Goal: Task Accomplishment & Management: Complete application form

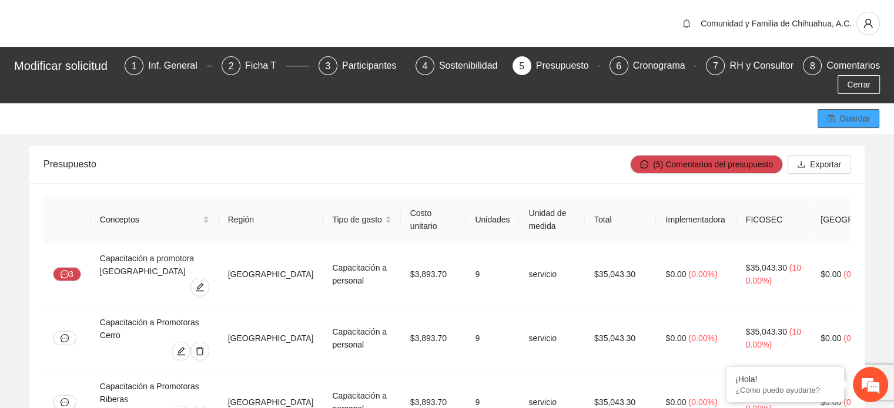
click at [853, 120] on span "Guardar" at bounding box center [855, 118] width 30 height 13
click at [864, 24] on icon "user" at bounding box center [868, 23] width 11 height 11
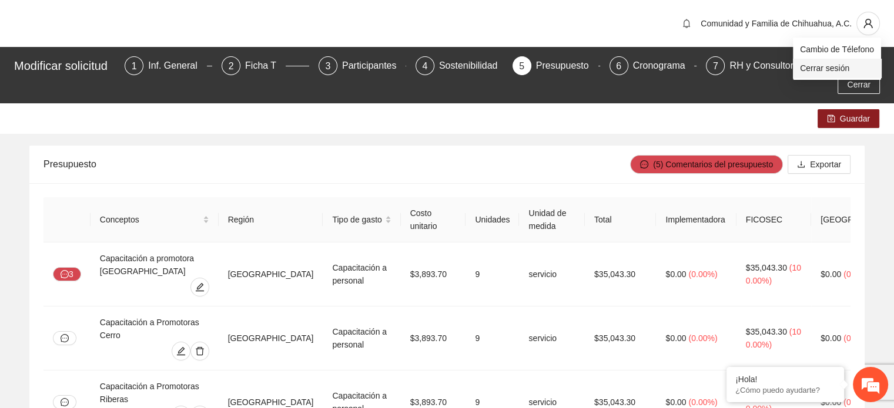
click at [839, 65] on span "Cerrar sesión" at bounding box center [837, 68] width 74 height 13
